Goal: Task Accomplishment & Management: Complete application form

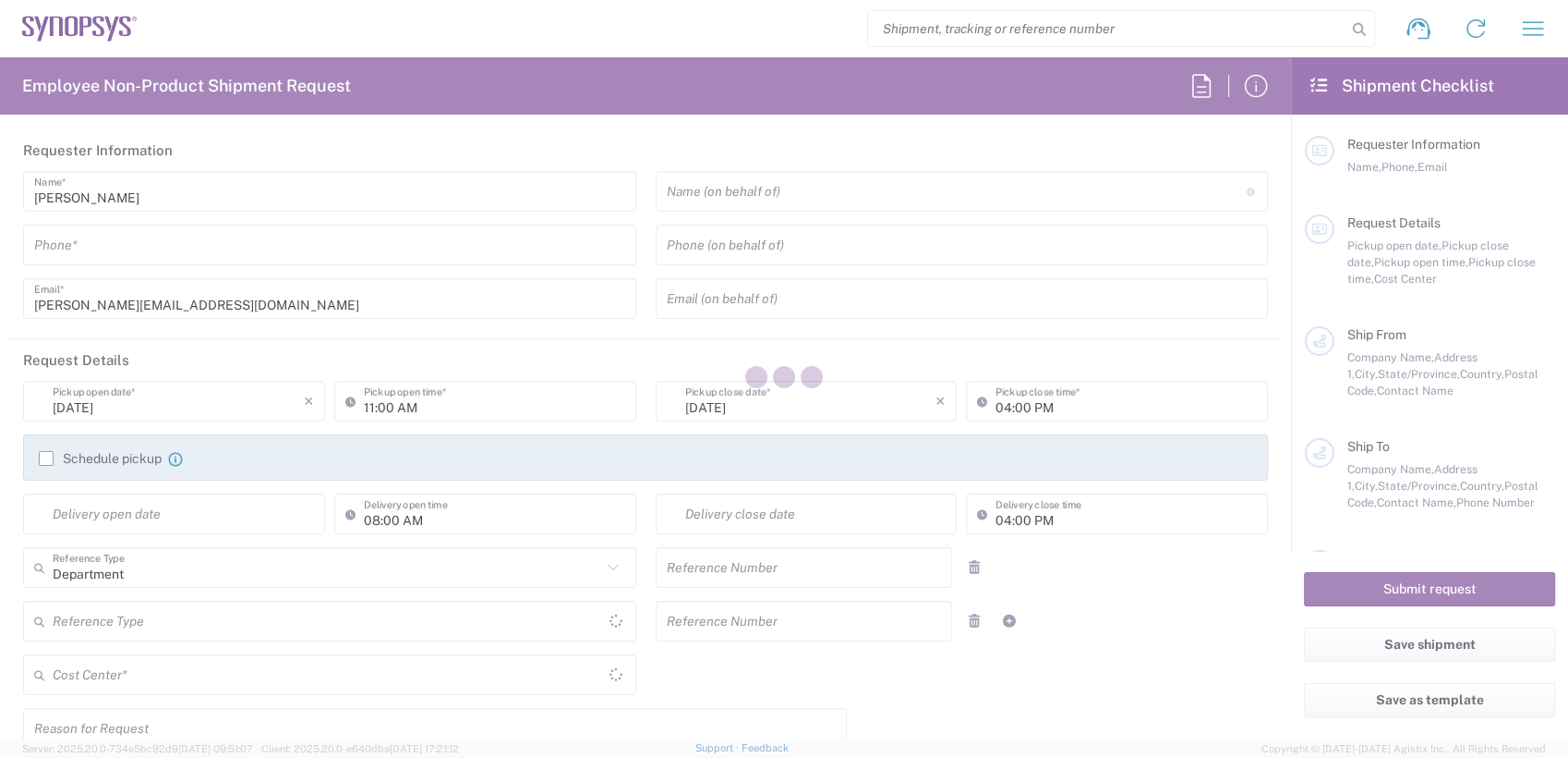
type input "6136006767"
type input "03:00 PM"
type input "07:00 PM"
type input "510461"
type textarea "[PERSON_NAME][EMAIL_ADDRESS][DOMAIN_NAME]"
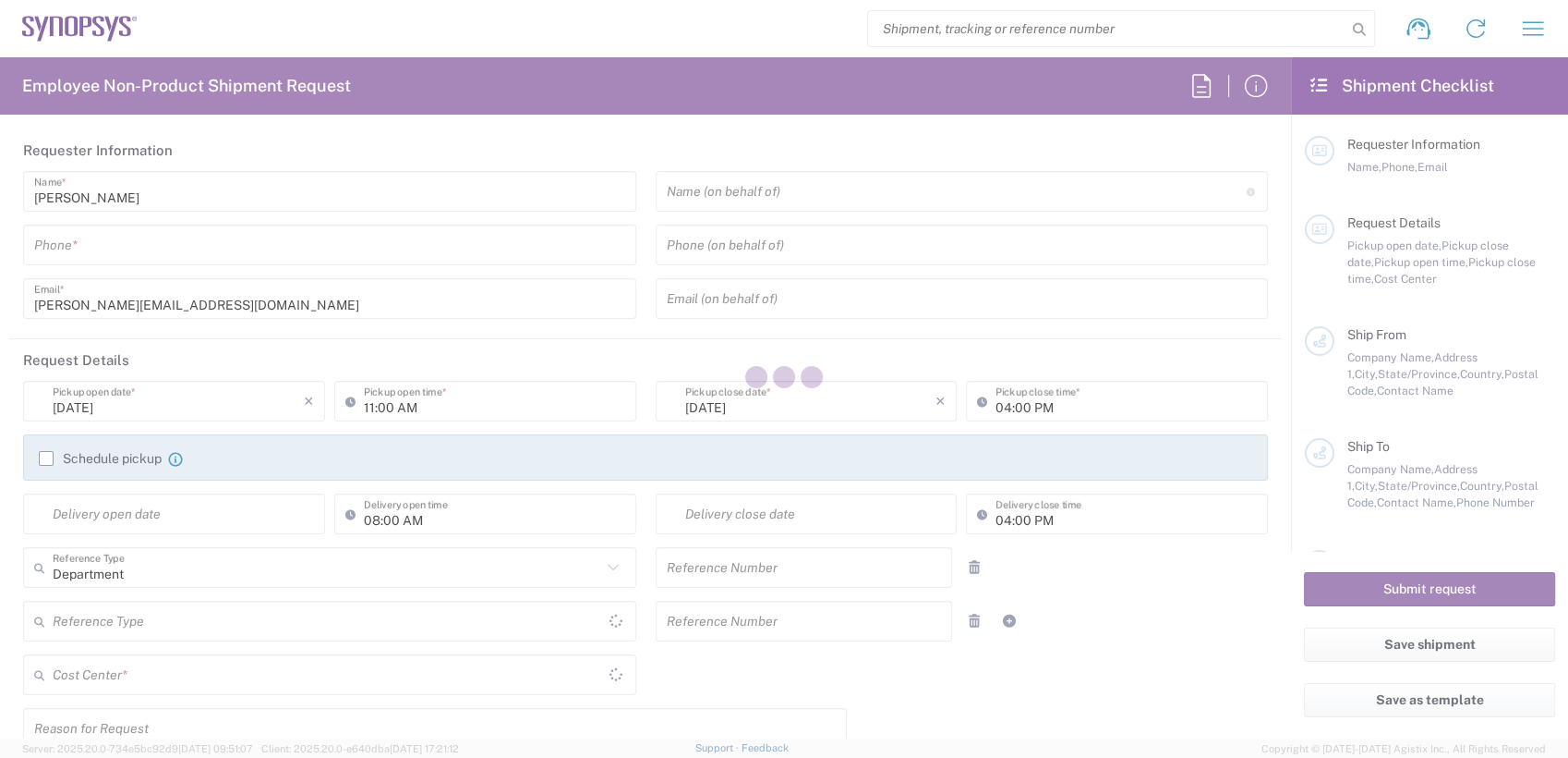
type input "Synopsys Nepean CA09"
type input "One Antares Drive"
type input "Suite 300"
type input "[GEOGRAPHIC_DATA]"
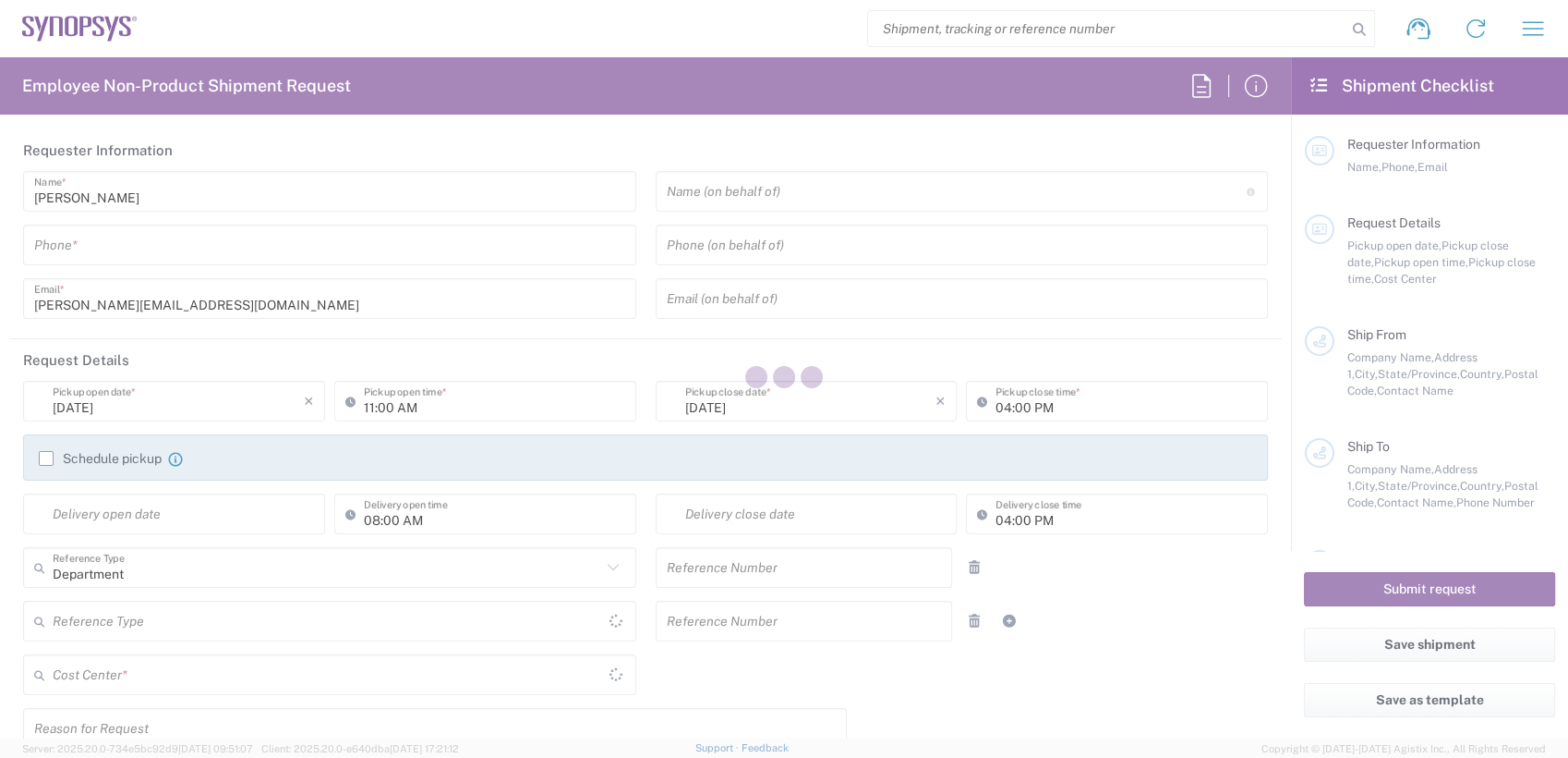
type input "K2E 8C4"
type input "[PERSON_NAME]"
type input "6136006767"
type input "[PERSON_NAME][EMAIL_ADDRESS][DOMAIN_NAME]"
type input "Ampere Computing"
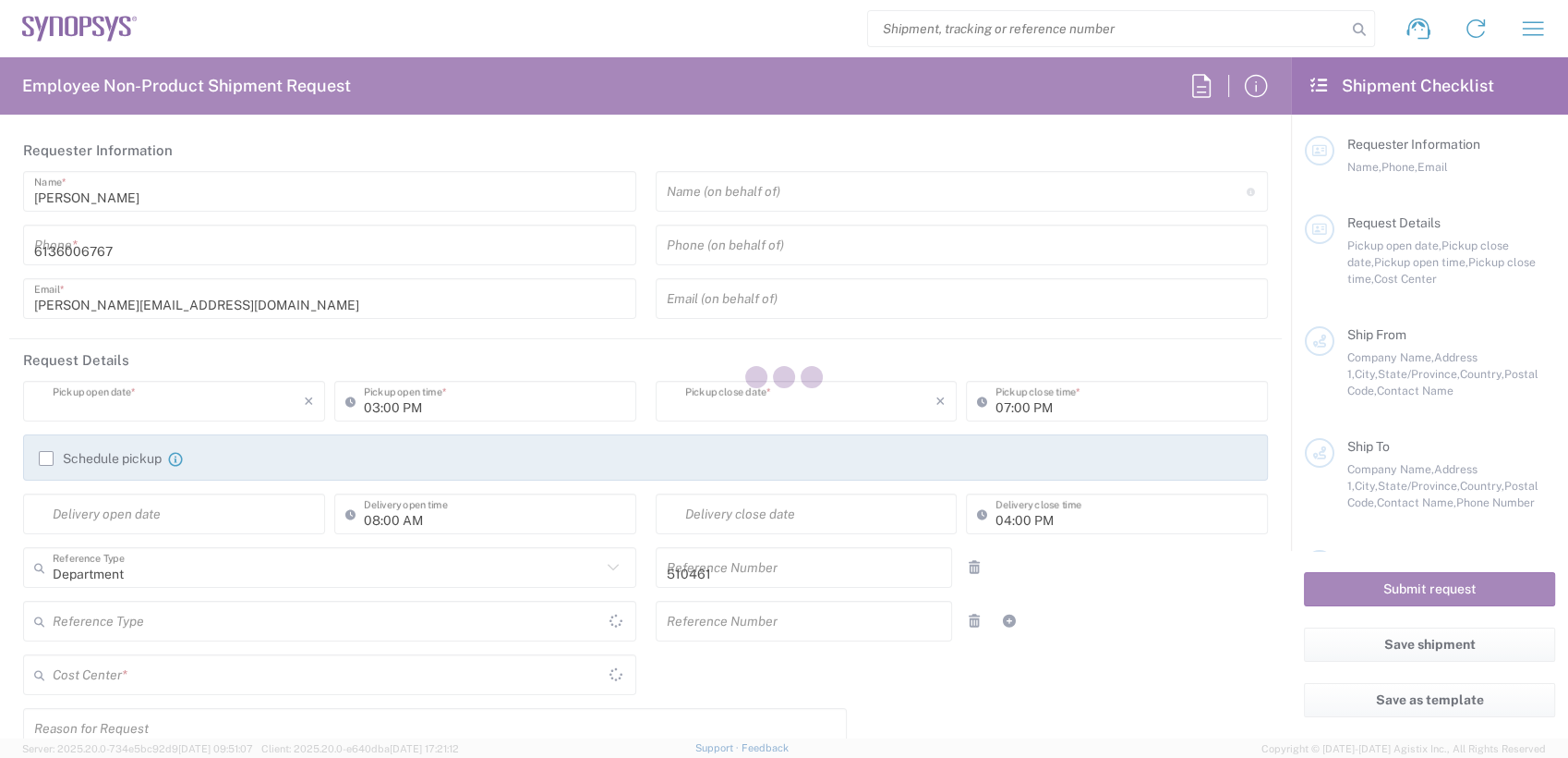
type input "[STREET_ADDRESS]"
type input "Suite 601"
type input "Santa [PERSON_NAME]"
type input "[US_STATE]"
type input "95054"
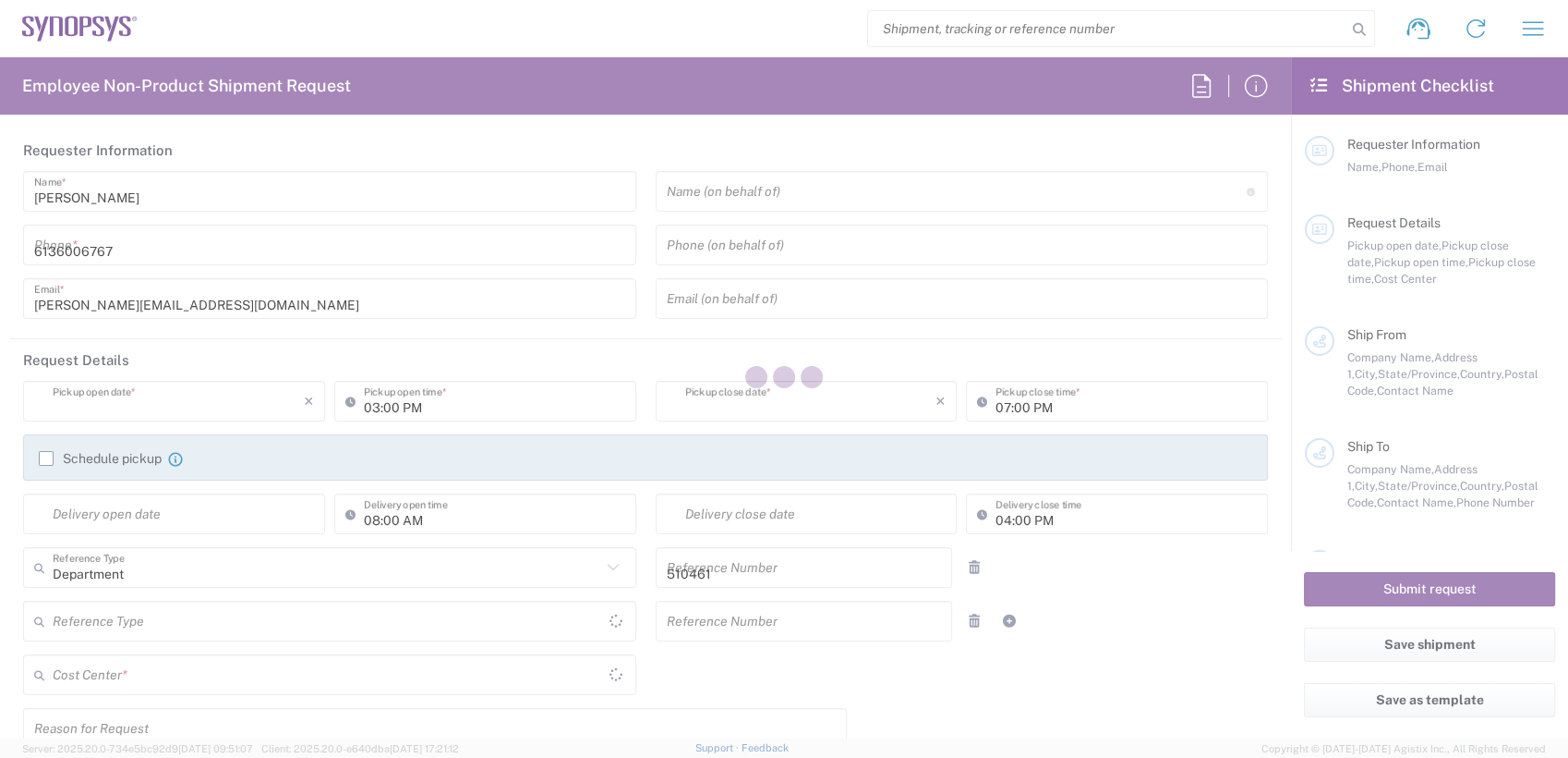
type input "[PERSON_NAME]"
type input "[PHONE_NUMBER]"
type input "[EMAIL_ADDRESS][DOMAIN_NAME]"
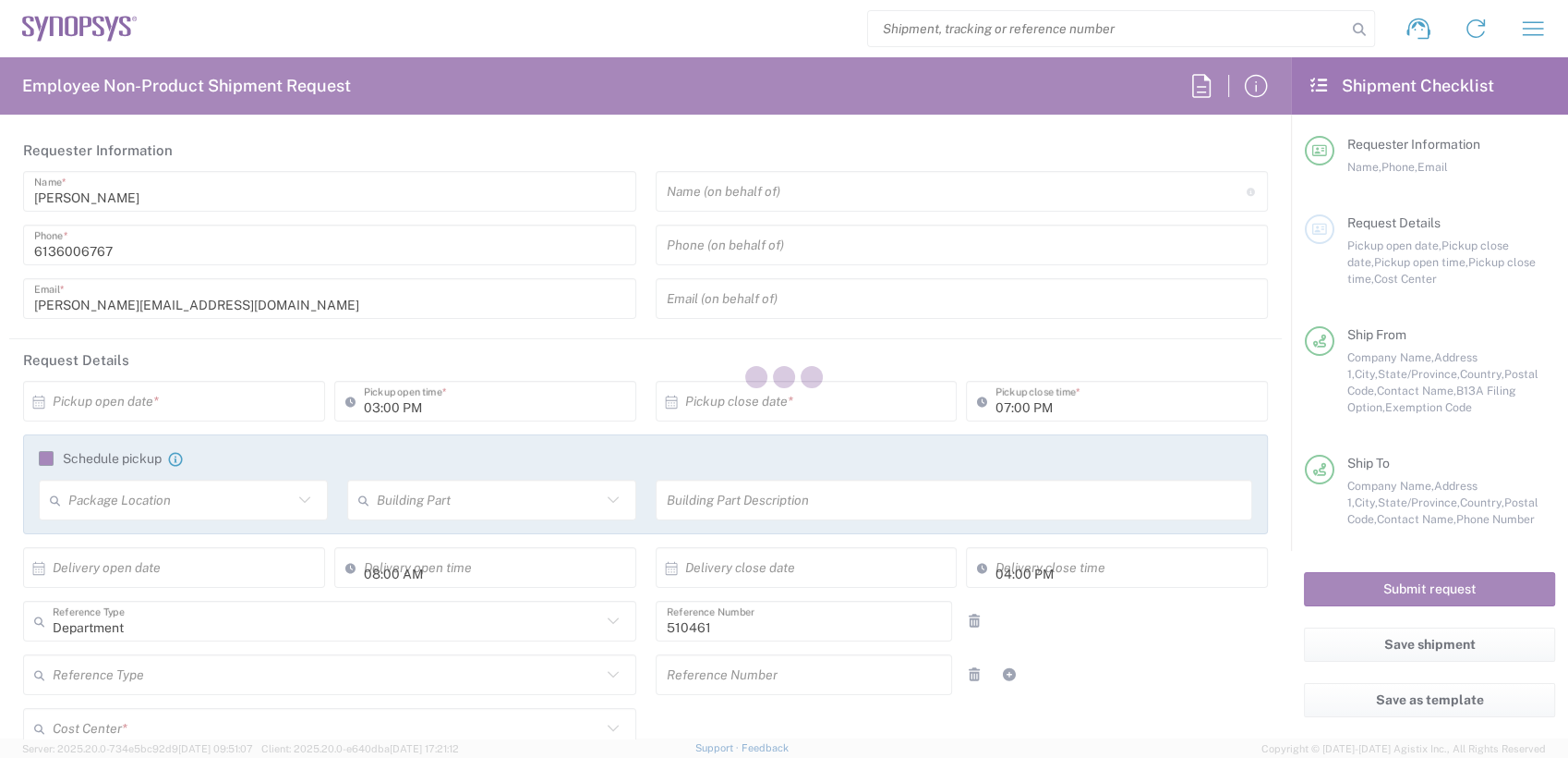
type input "CA02, SG, MSIP2, R&D 510461"
type input "[GEOGRAPHIC_DATA]"
type input "Your Packaging"
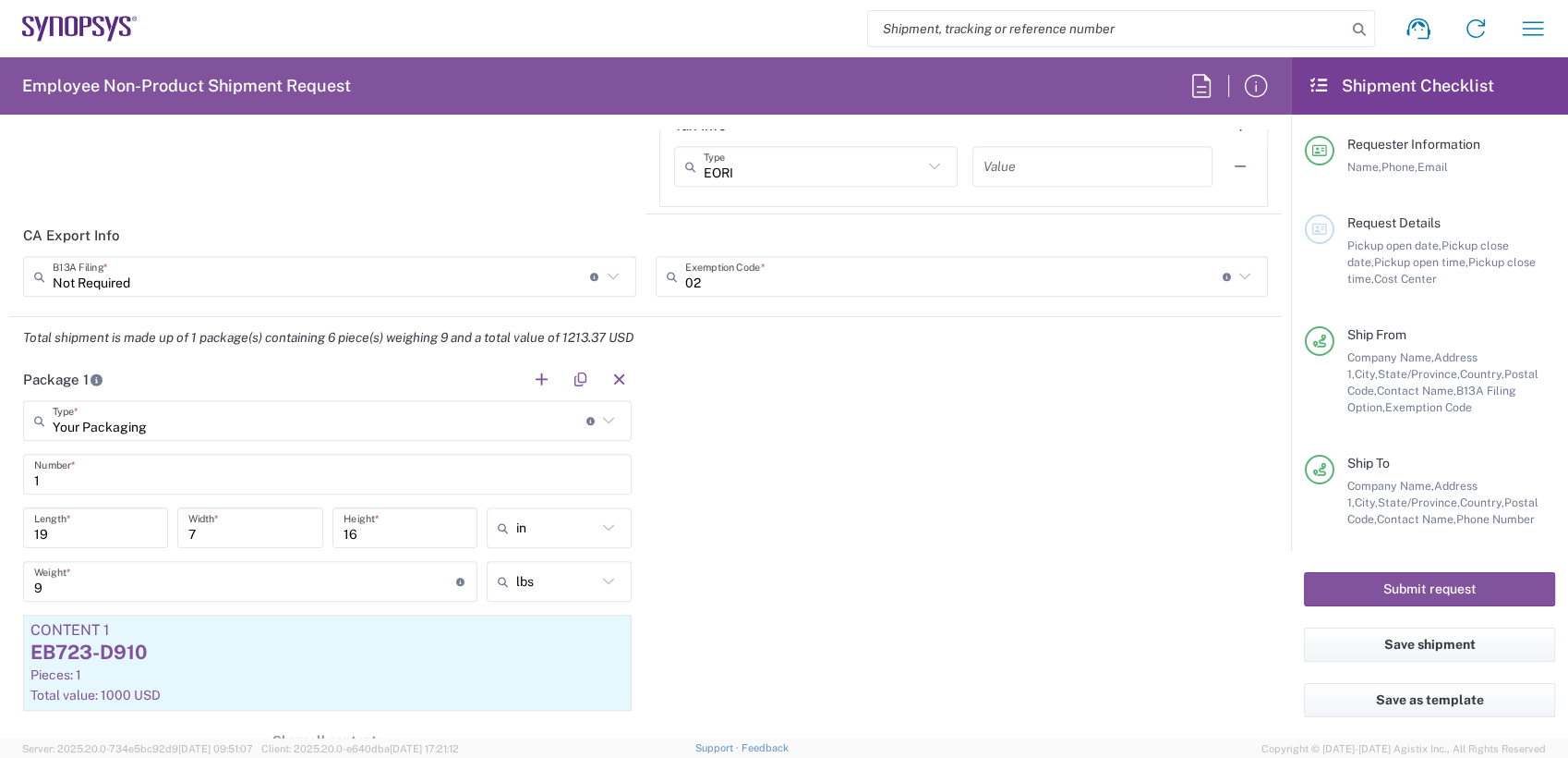
type input "Nepean CA09"
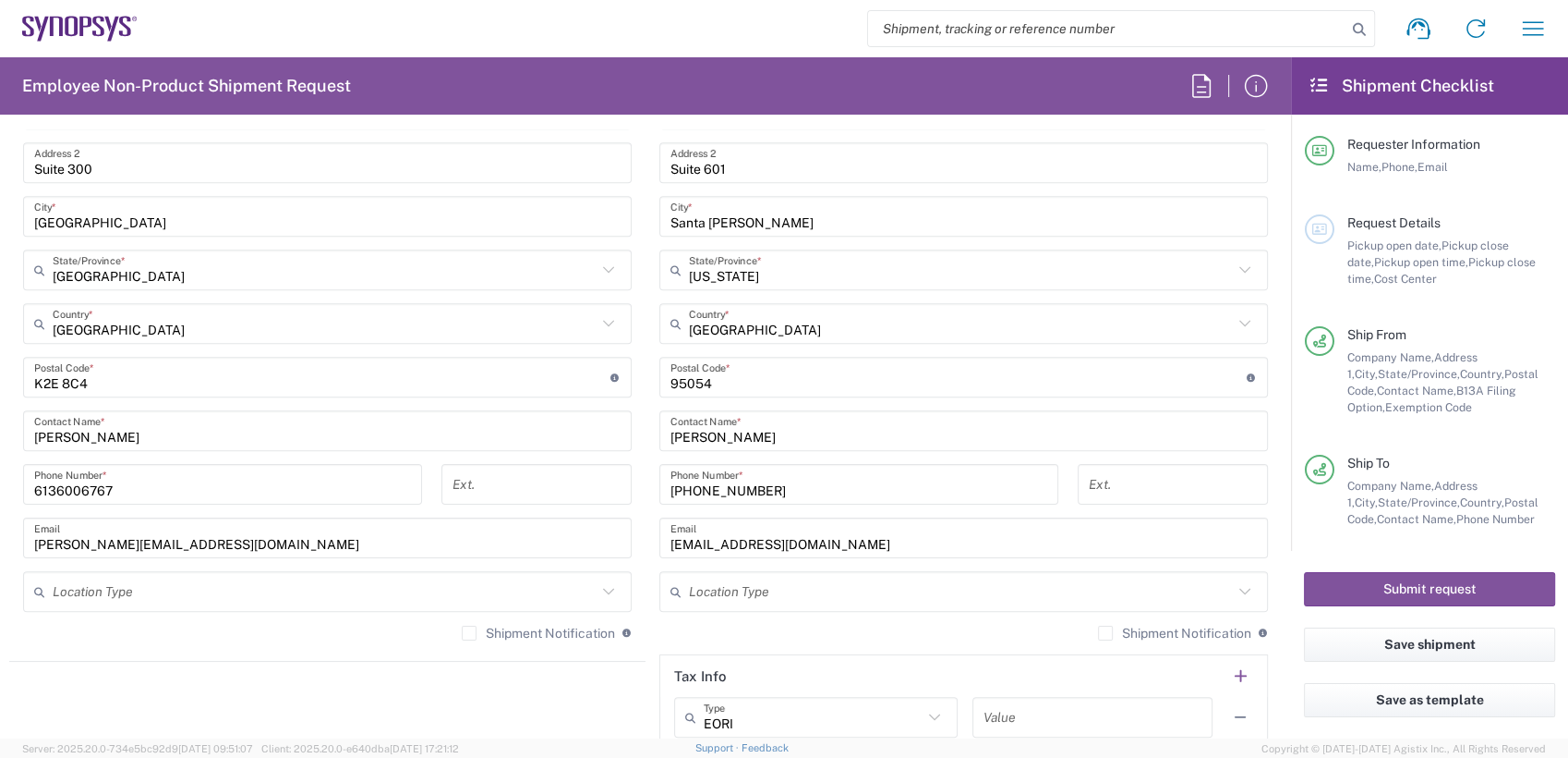
scroll to position [1055, 0]
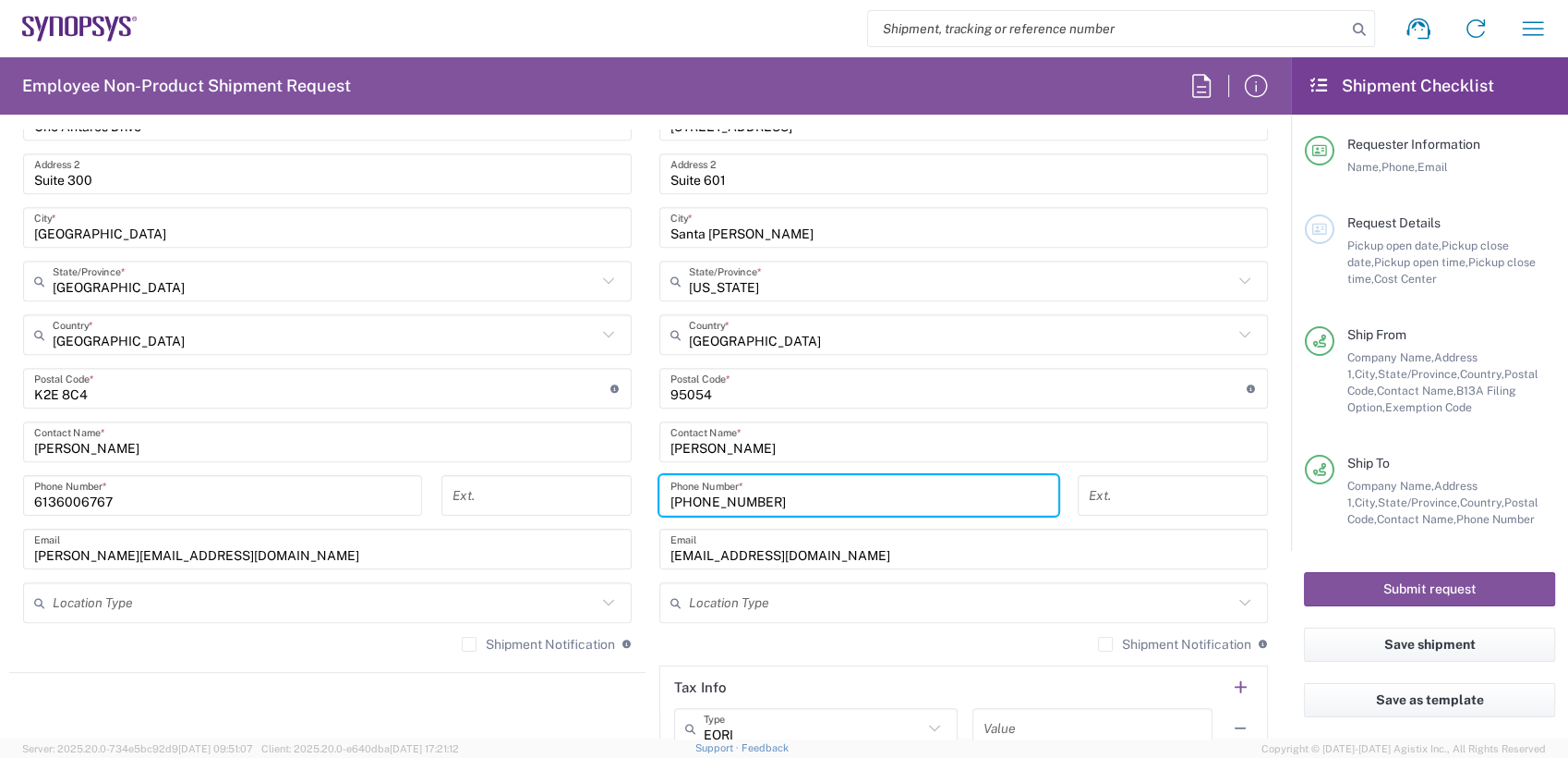
drag, startPoint x: 797, startPoint y: 499, endPoint x: 575, endPoint y: 498, distance: 222.0
click at [575, 498] on div "Ship From [GEOGRAPHIC_DATA] [GEOGRAPHIC_DATA] Location [GEOGRAPHIC_DATA] Agrate…" at bounding box center [645, 363] width 1273 height 825
paste input "[EMAIL_ADDRESS][DOMAIN_NAME]"
type input "[EMAIL_ADDRESS][DOMAIN_NAME]"
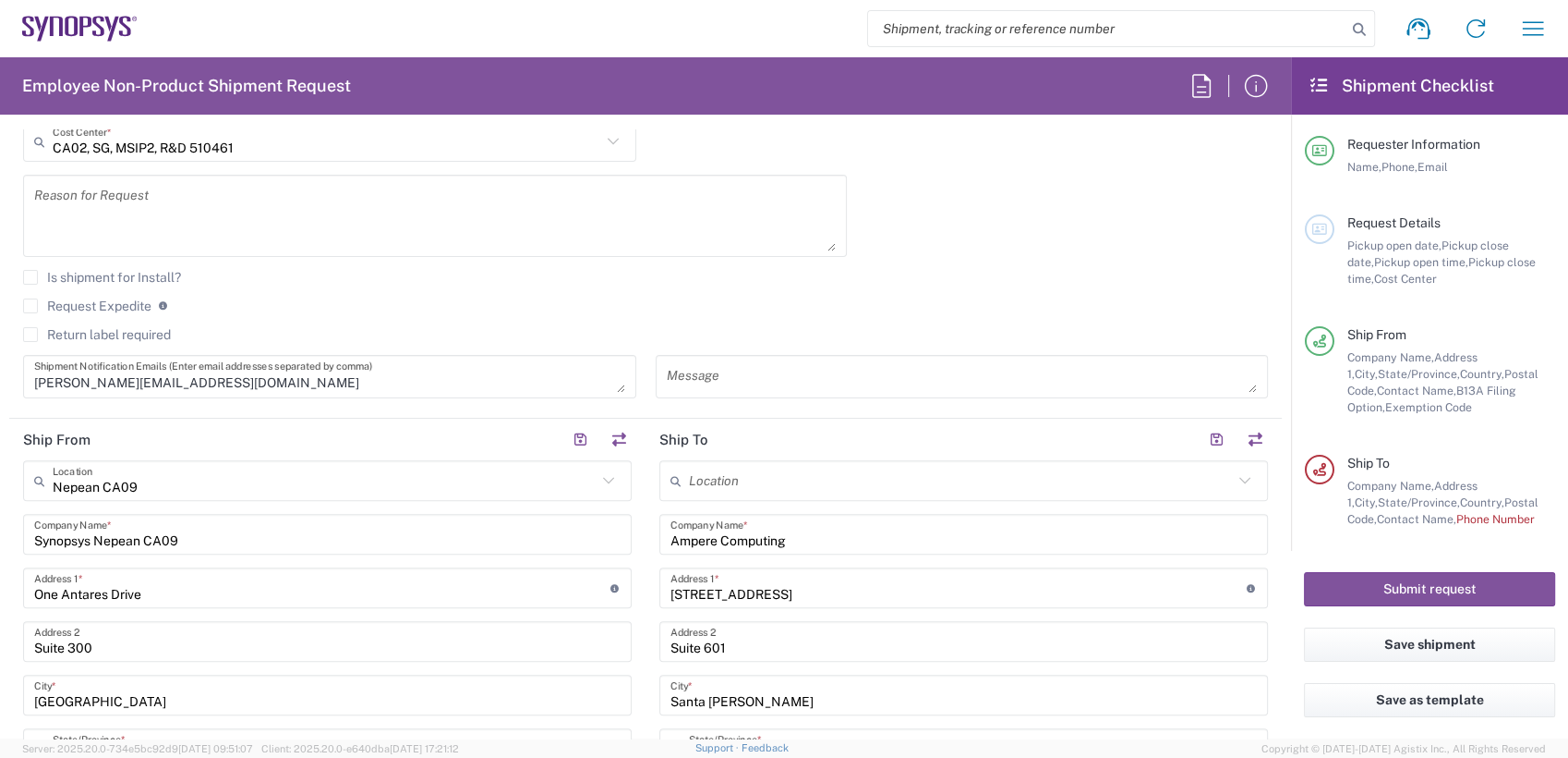
scroll to position [557, 0]
